Goal: Task Accomplishment & Management: Manage account settings

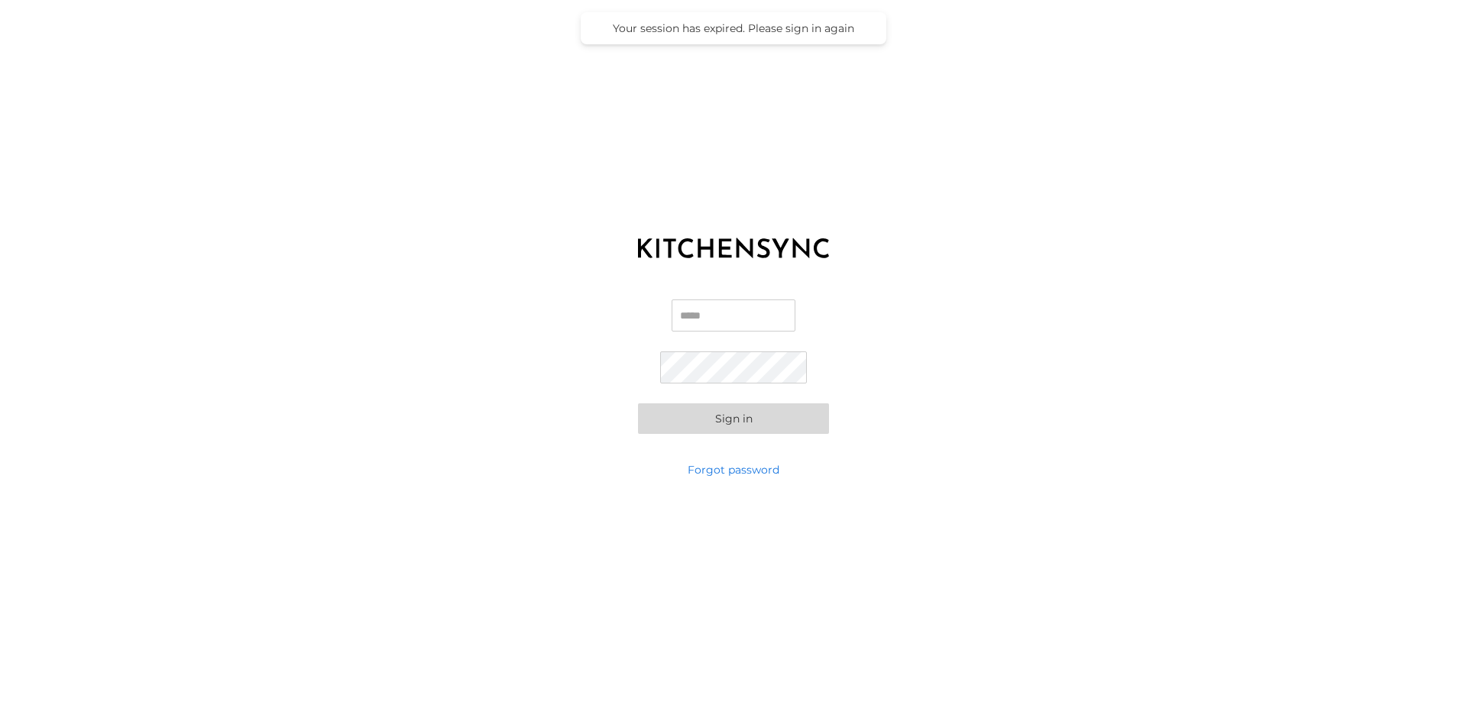
type input "**********"
click at [759, 426] on button "Sign in" at bounding box center [733, 418] width 191 height 31
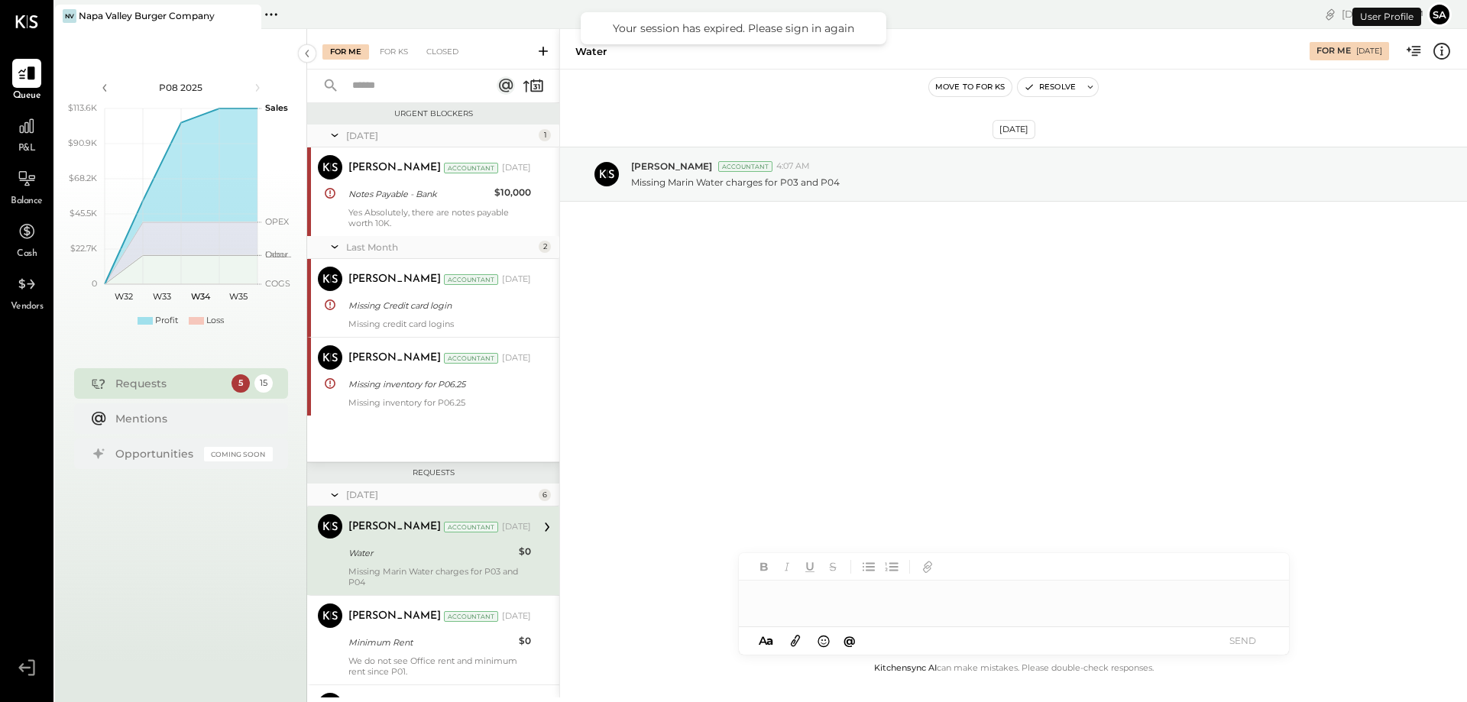
scroll to position [149, 0]
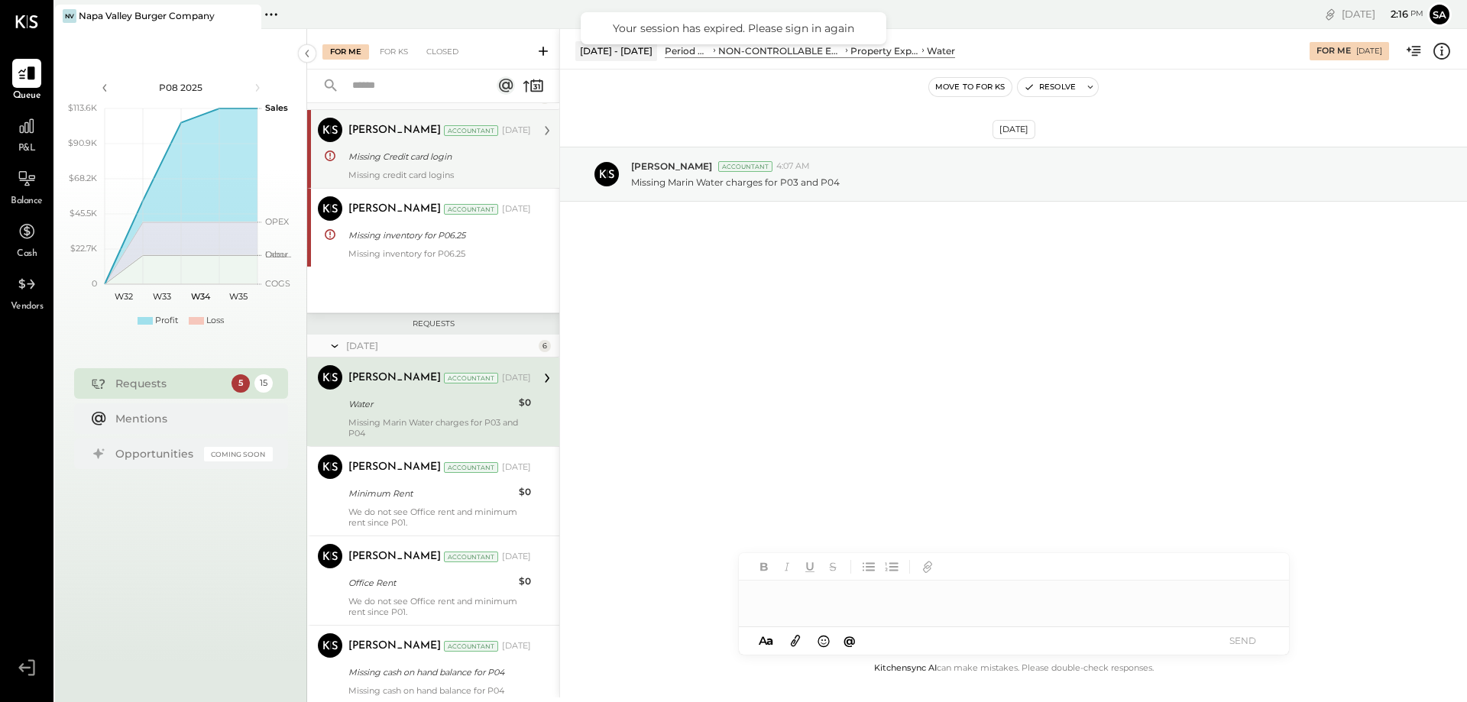
click at [403, 164] on div "Missing Credit card login" at bounding box center [437, 156] width 178 height 18
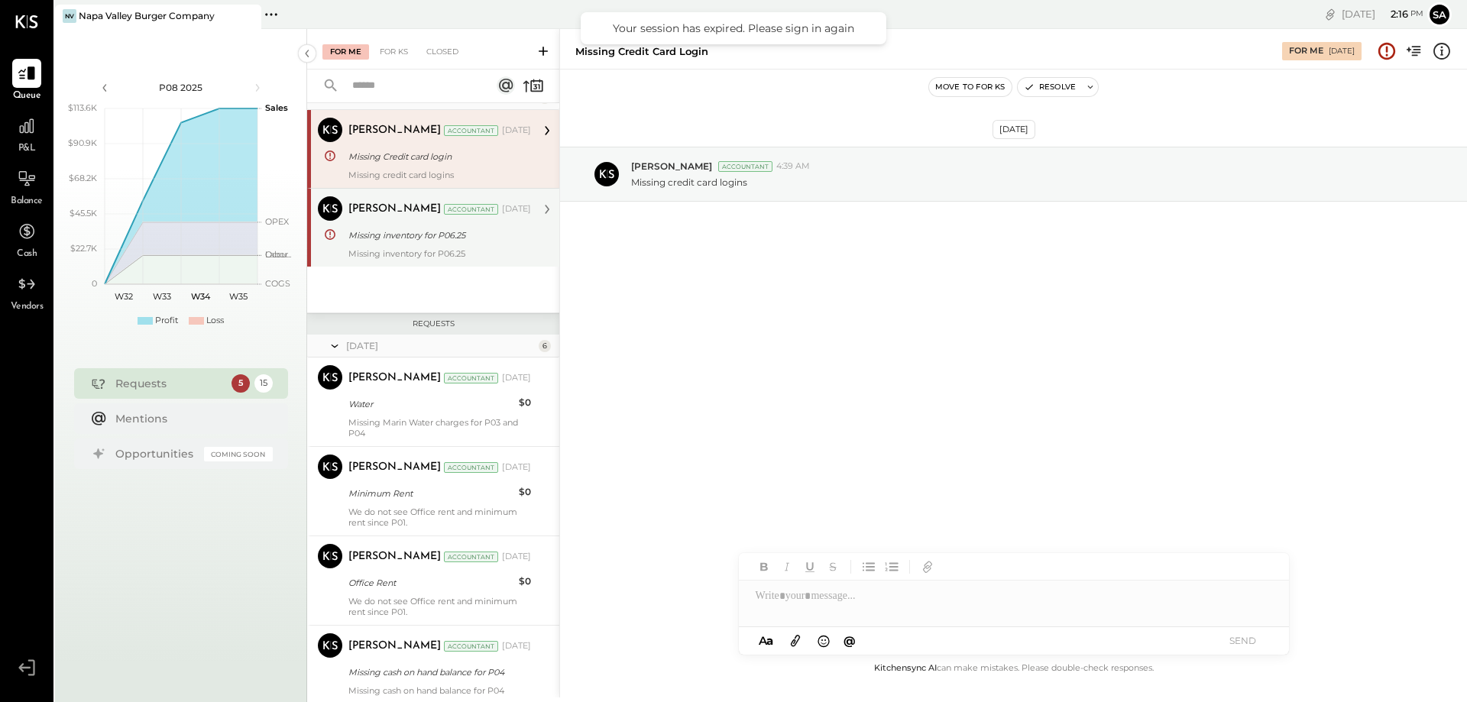
click at [410, 254] on div "Missing inventory for P06.25" at bounding box center [439, 253] width 183 height 11
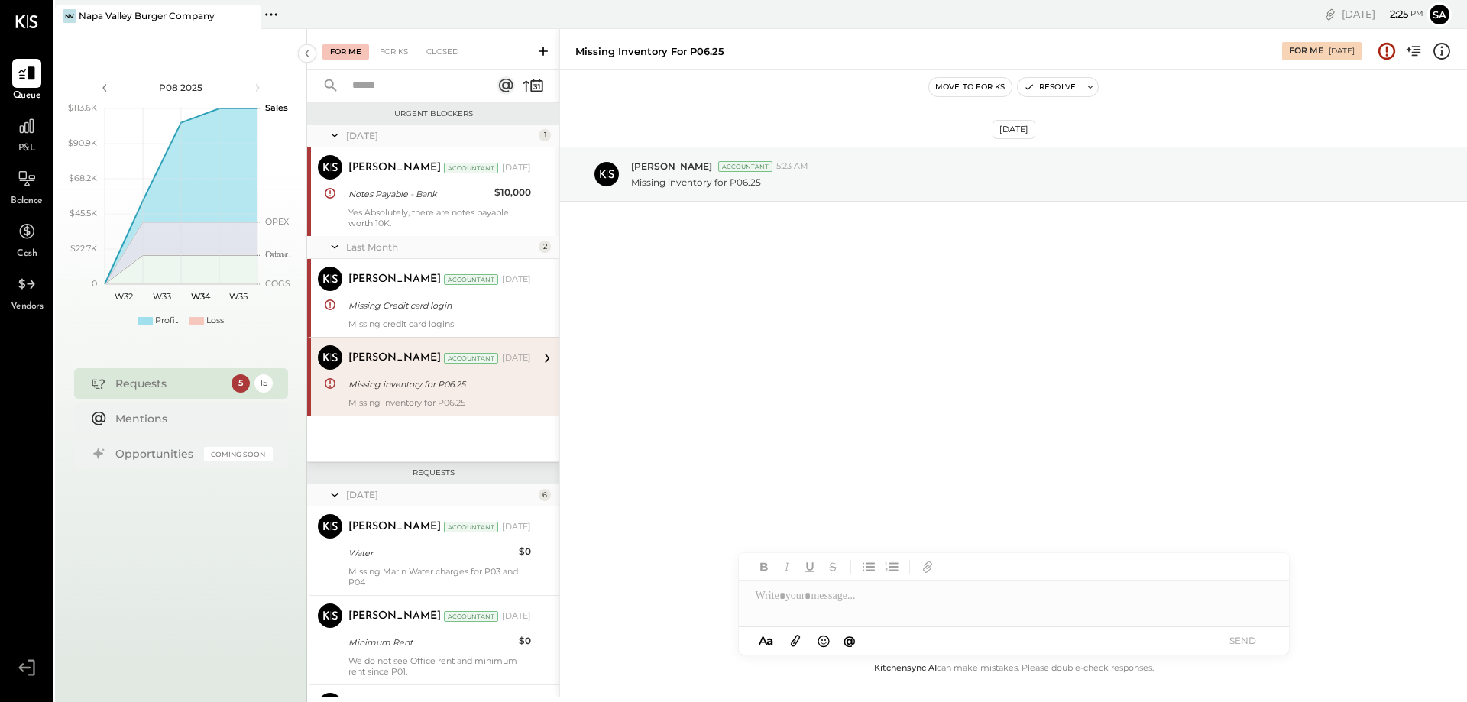
click at [869, 603] on div at bounding box center [1014, 596] width 550 height 31
click at [791, 632] on icon at bounding box center [795, 641] width 17 height 18
click at [971, 529] on div at bounding box center [1014, 538] width 550 height 31
click at [1245, 642] on button "SEND" at bounding box center [1243, 640] width 61 height 21
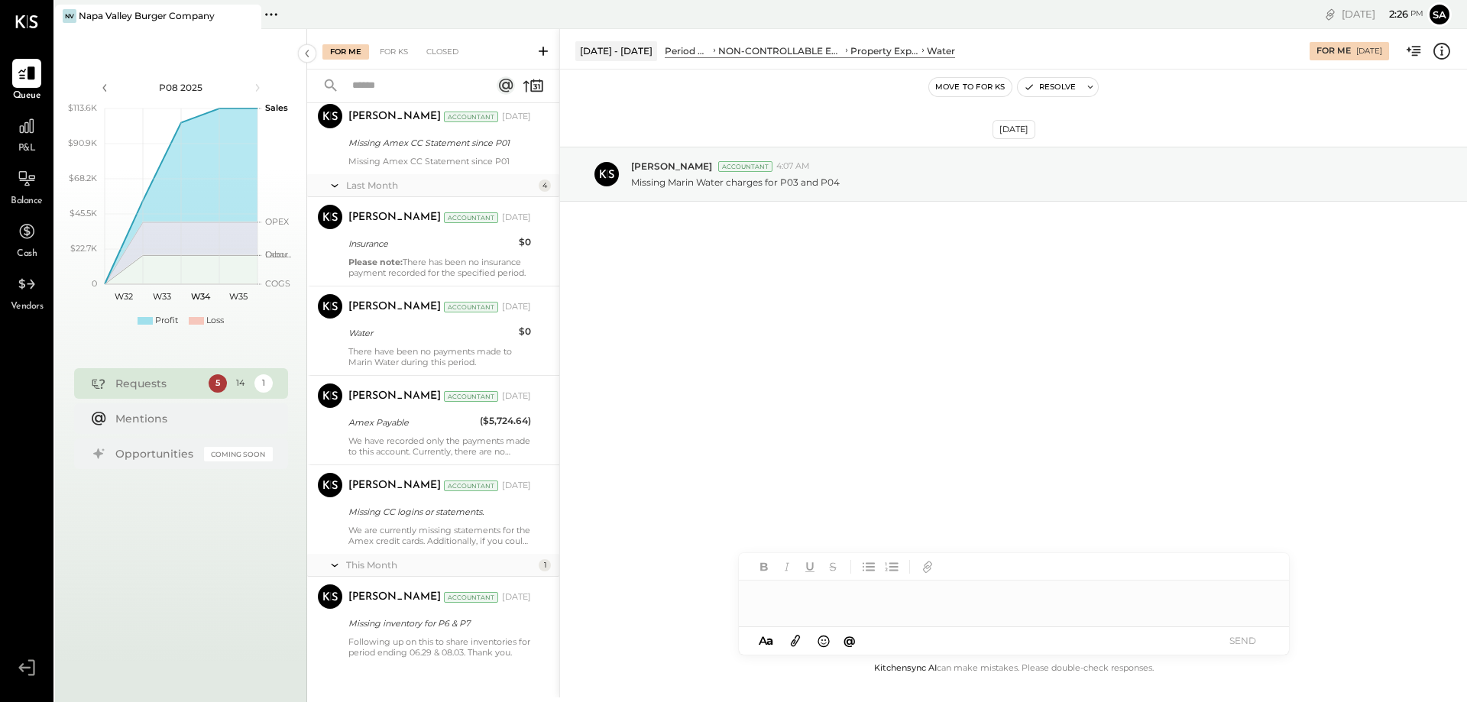
scroll to position [879, 0]
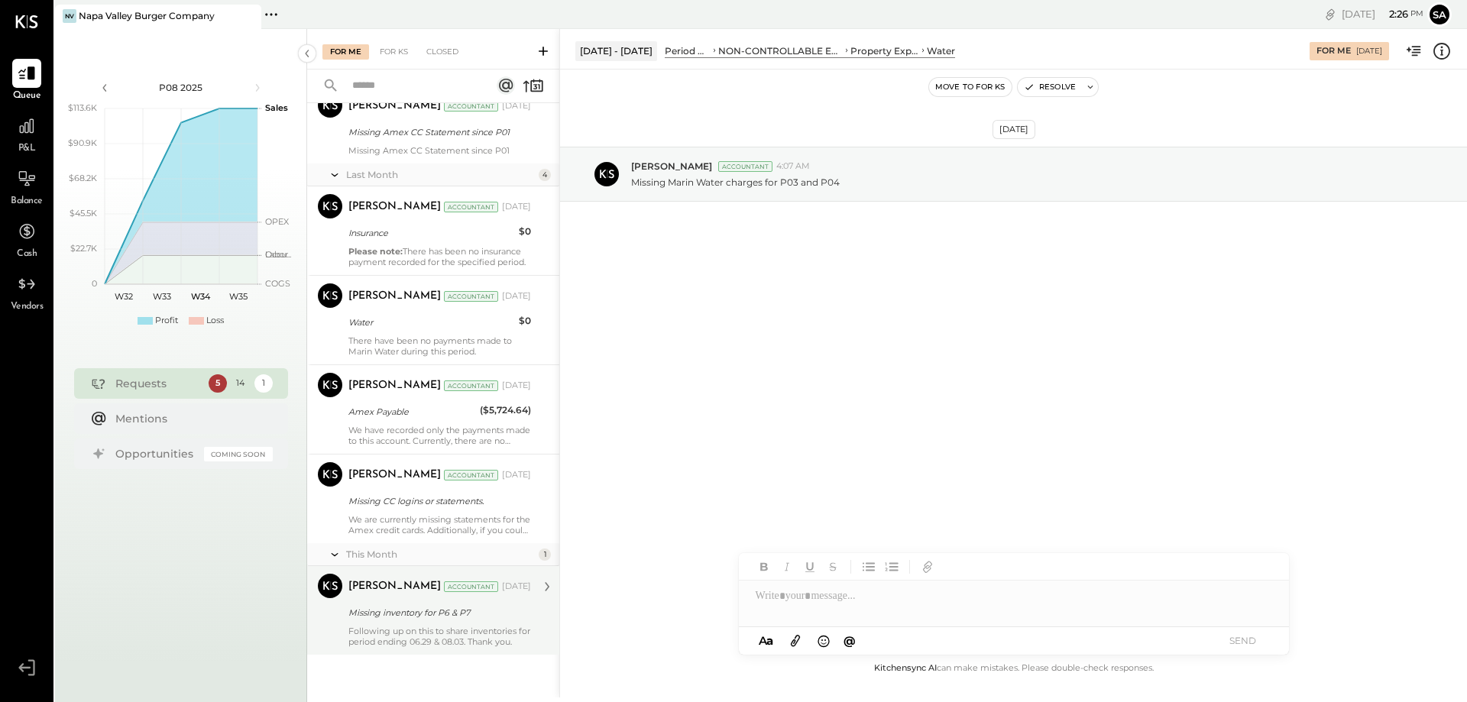
click at [449, 617] on div "Missing inventory for P6 & P7" at bounding box center [437, 612] width 178 height 15
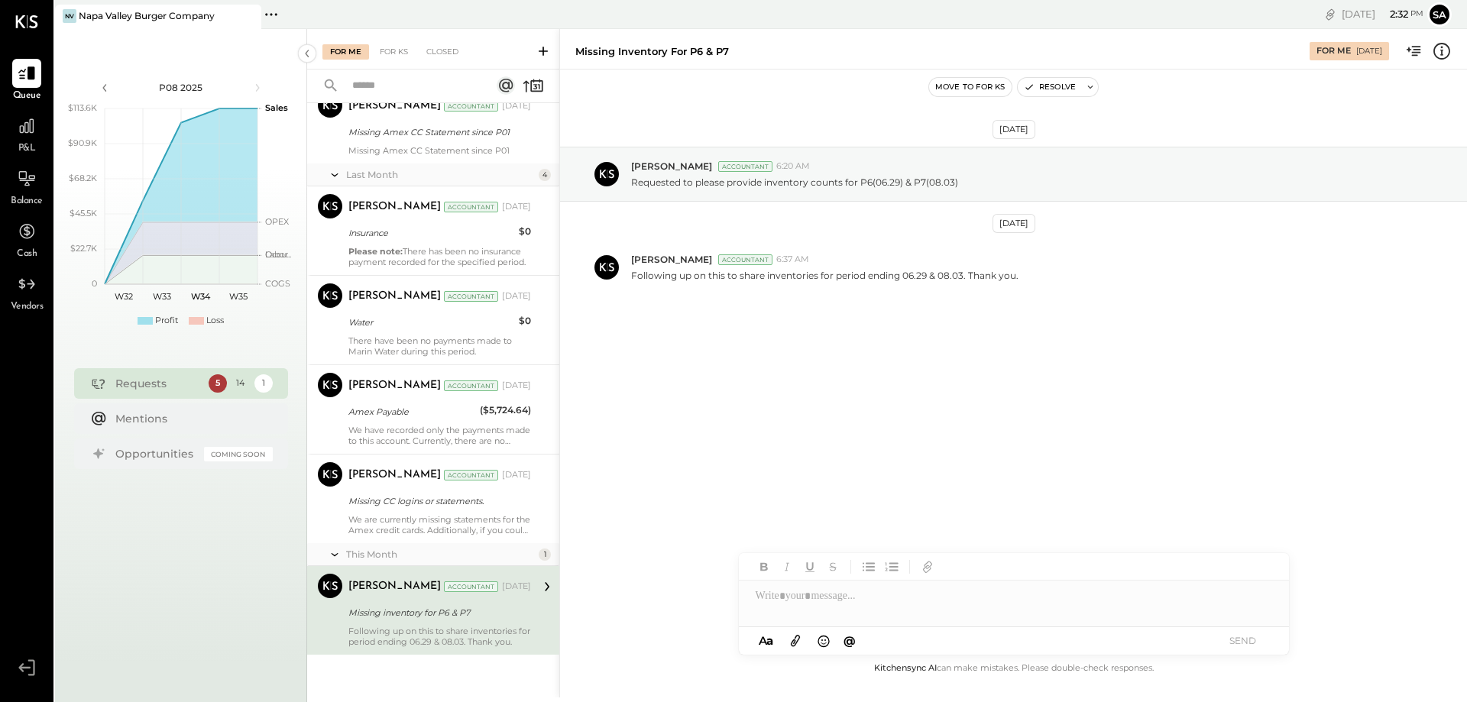
click at [882, 600] on div at bounding box center [1014, 596] width 550 height 31
click at [801, 635] on icon at bounding box center [795, 641] width 17 height 18
click at [799, 642] on icon at bounding box center [795, 641] width 17 height 18
click at [821, 533] on div at bounding box center [1014, 538] width 550 height 31
click at [1226, 645] on button "SEND" at bounding box center [1243, 640] width 61 height 21
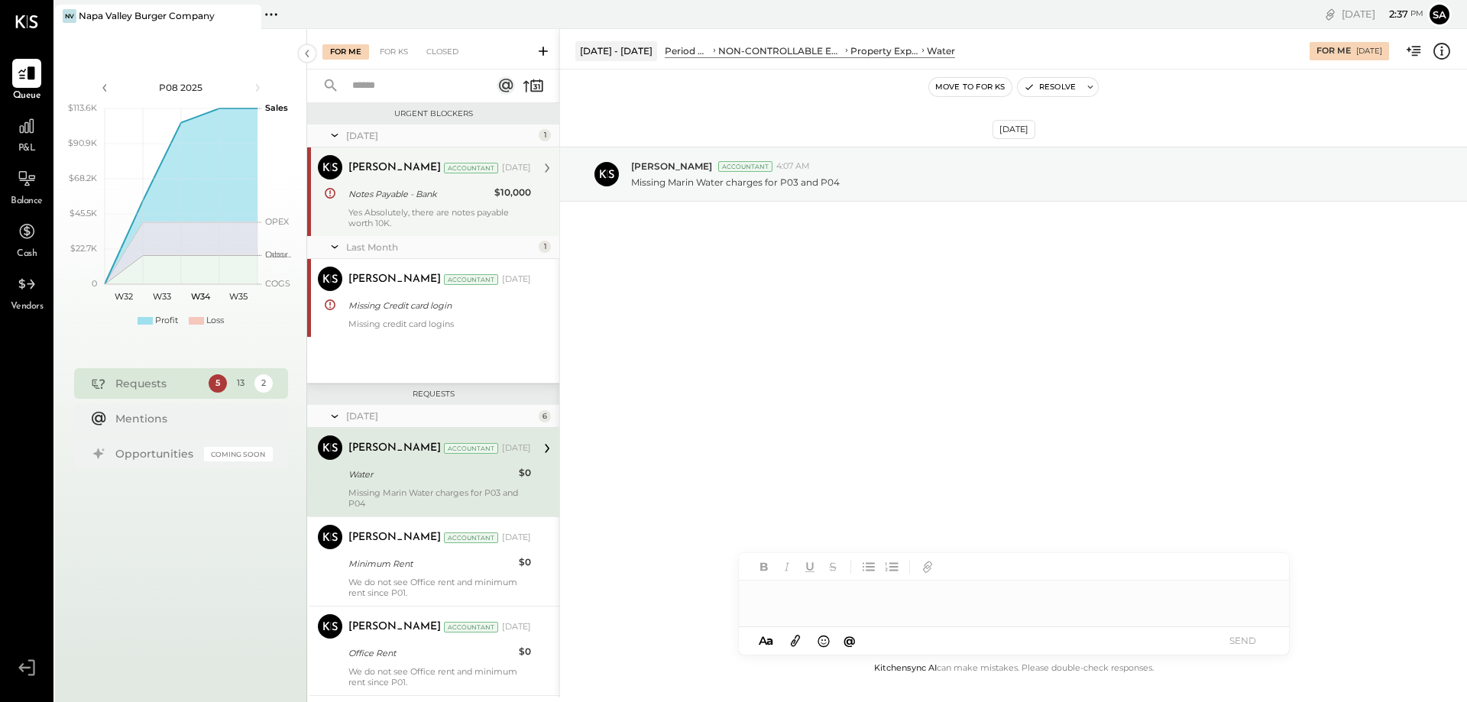
click at [414, 211] on div "Yes Absolutely, there are notes payable worth 10K." at bounding box center [439, 217] width 183 height 21
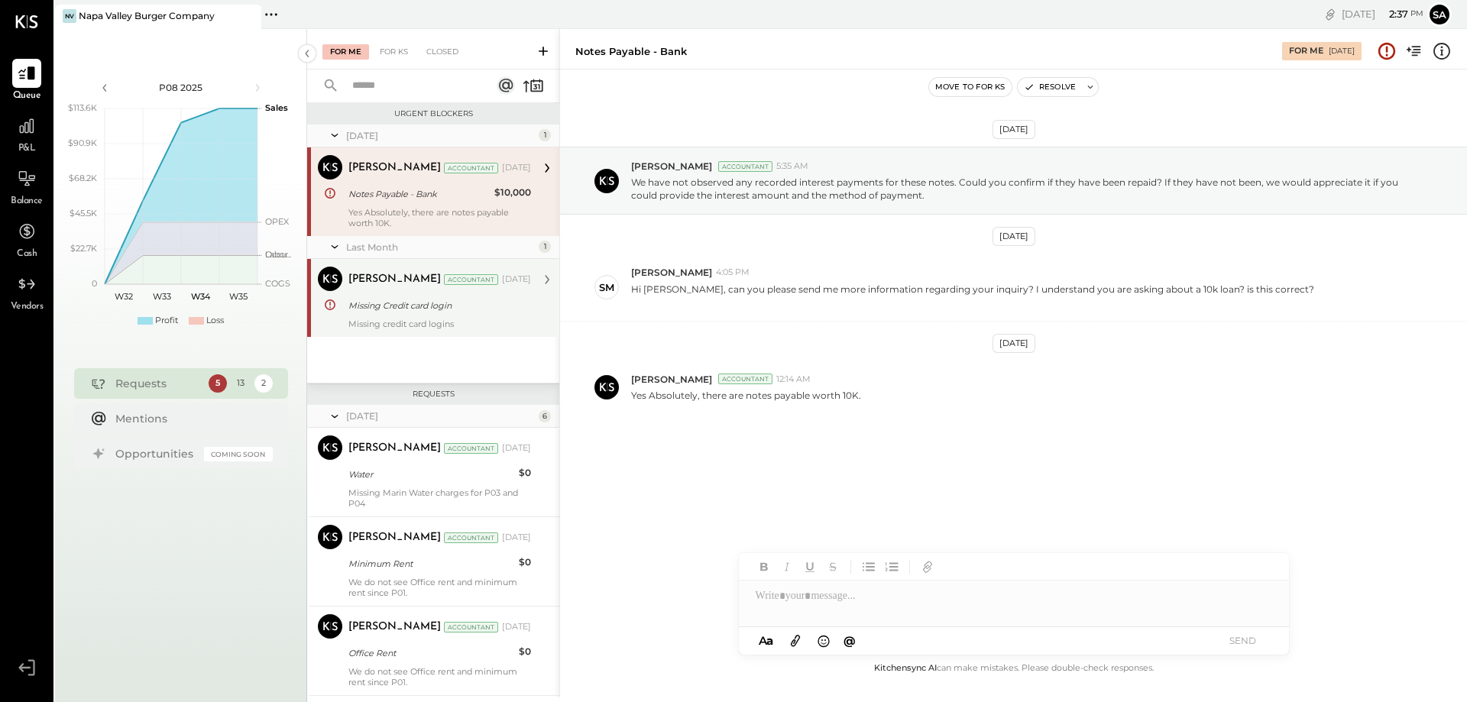
click at [389, 282] on div "[PERSON_NAME]" at bounding box center [394, 279] width 92 height 15
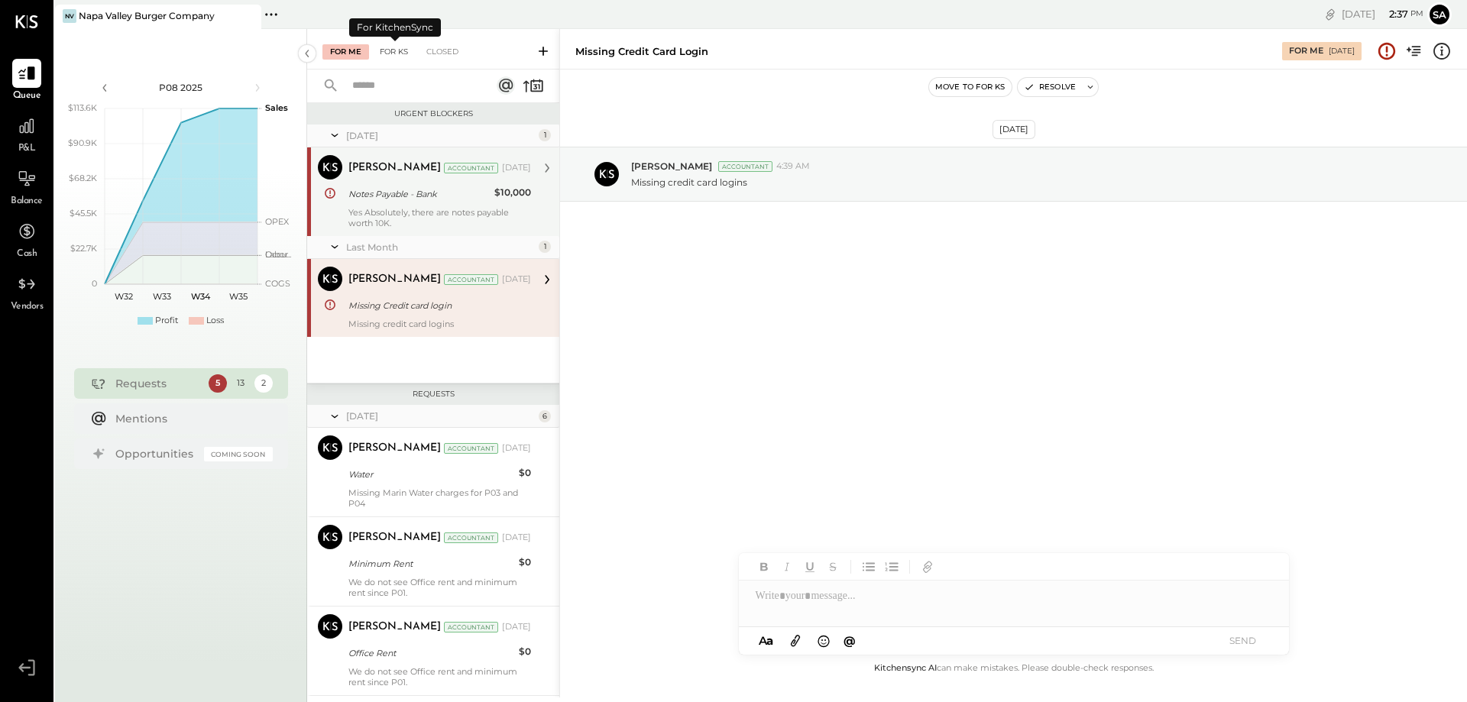
click at [406, 51] on div "For KS" at bounding box center [394, 51] width 44 height 15
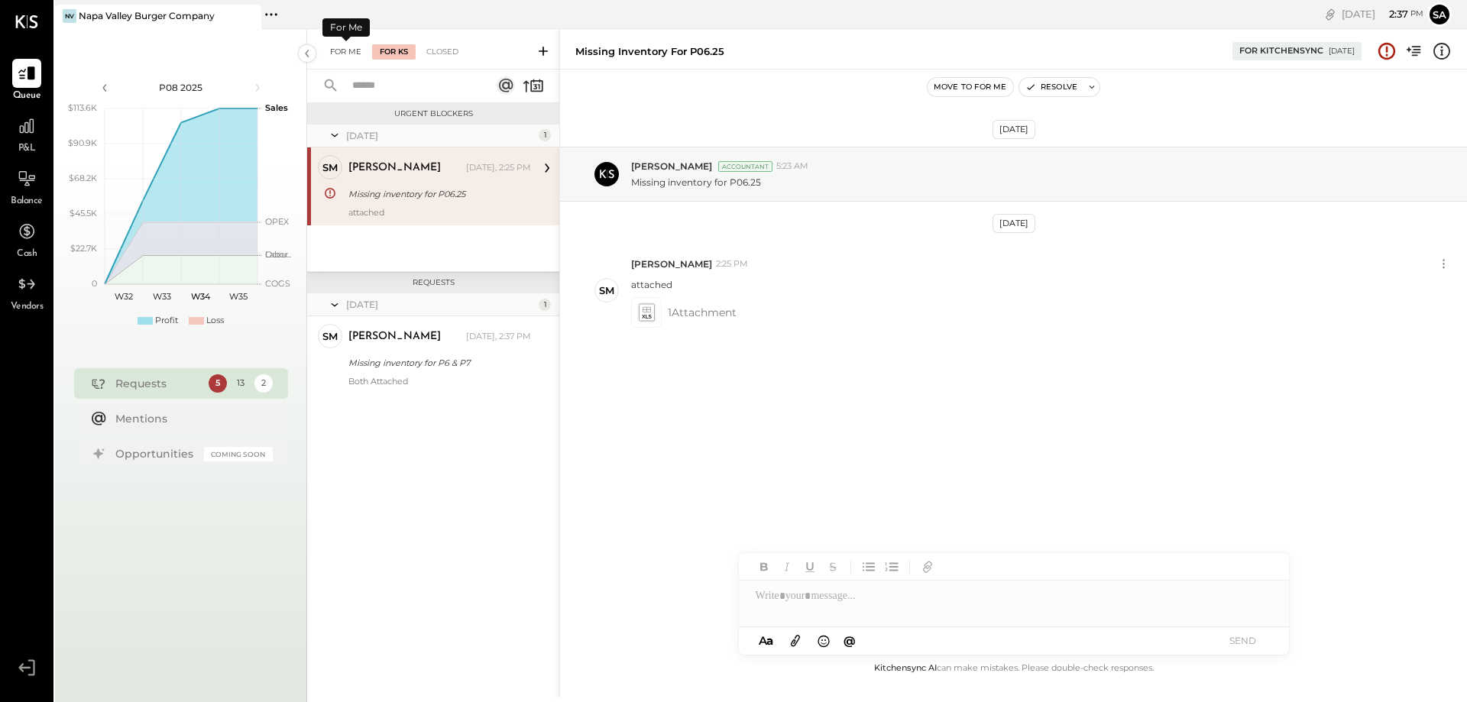
click at [346, 53] on div "For Me" at bounding box center [345, 51] width 47 height 15
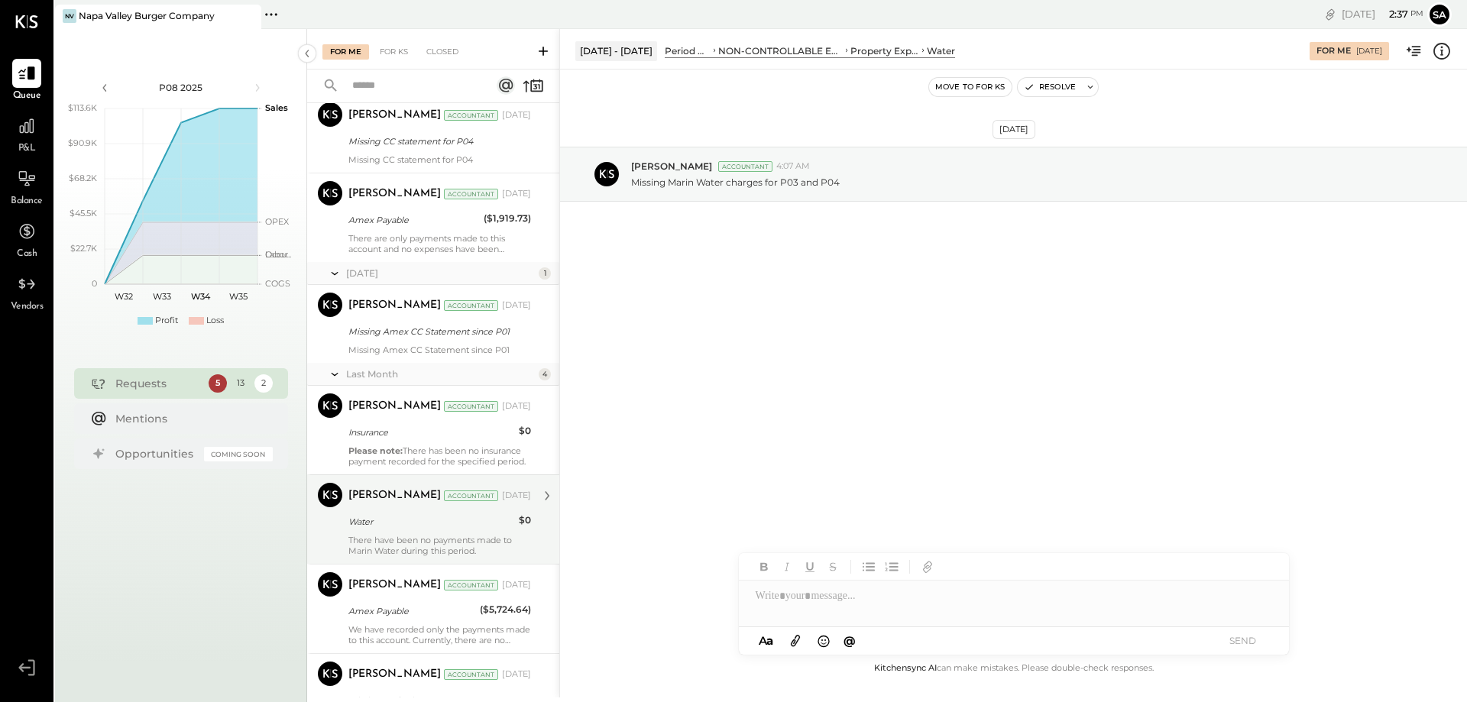
scroll to position [768, 0]
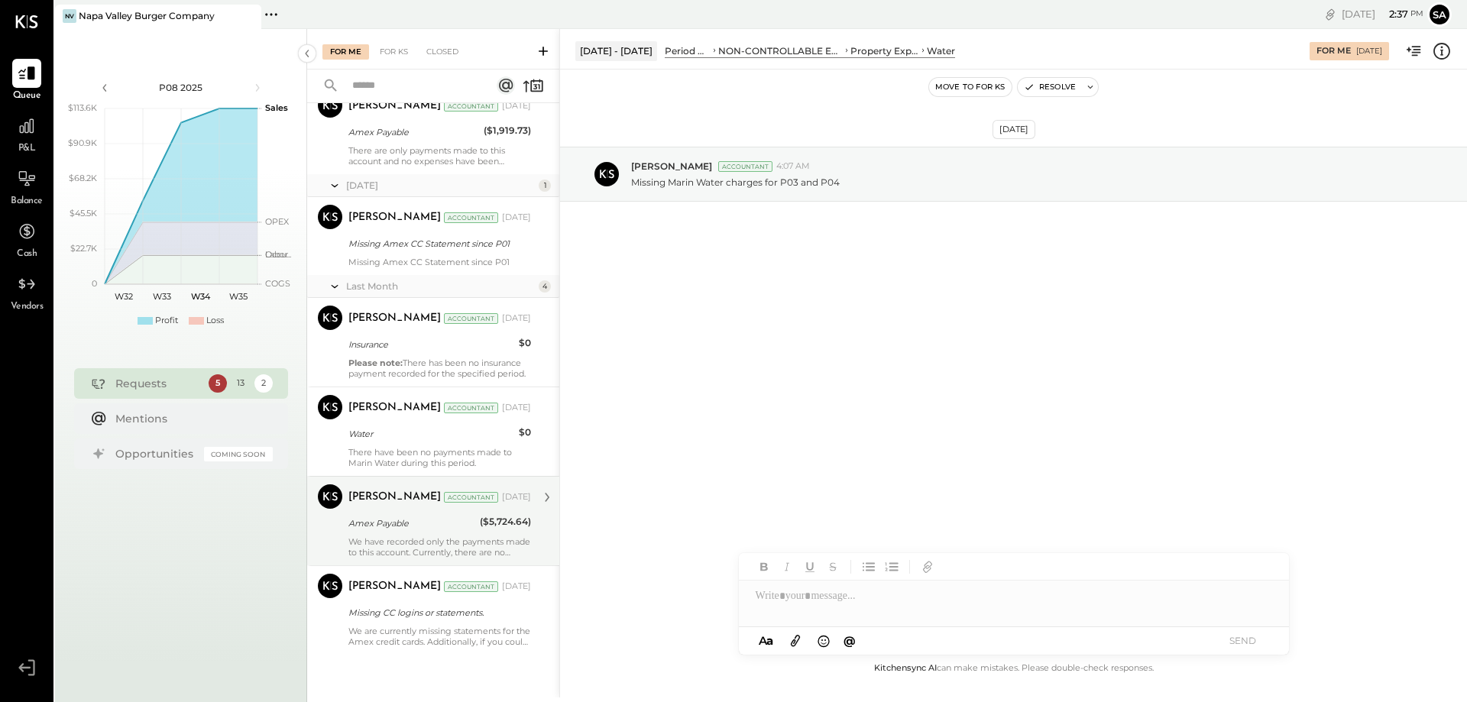
click at [394, 527] on div "Amex Payable" at bounding box center [411, 523] width 127 height 15
